Goal: Information Seeking & Learning: Learn about a topic

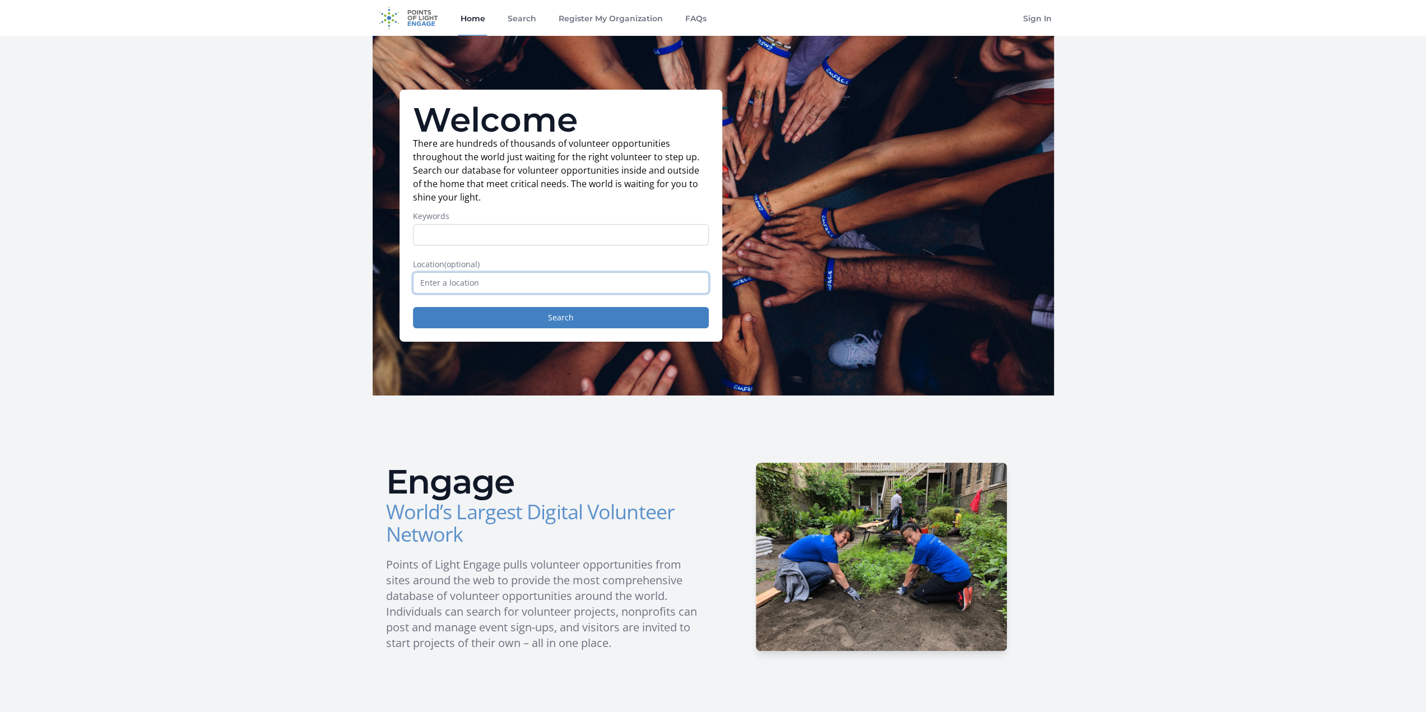
click at [459, 284] on input "text" at bounding box center [561, 282] width 296 height 21
click at [456, 234] on input "Keywords" at bounding box center [561, 234] width 296 height 21
type input "eye care"
click at [461, 319] on button "Search" at bounding box center [561, 317] width 296 height 21
